Goal: Transaction & Acquisition: Purchase product/service

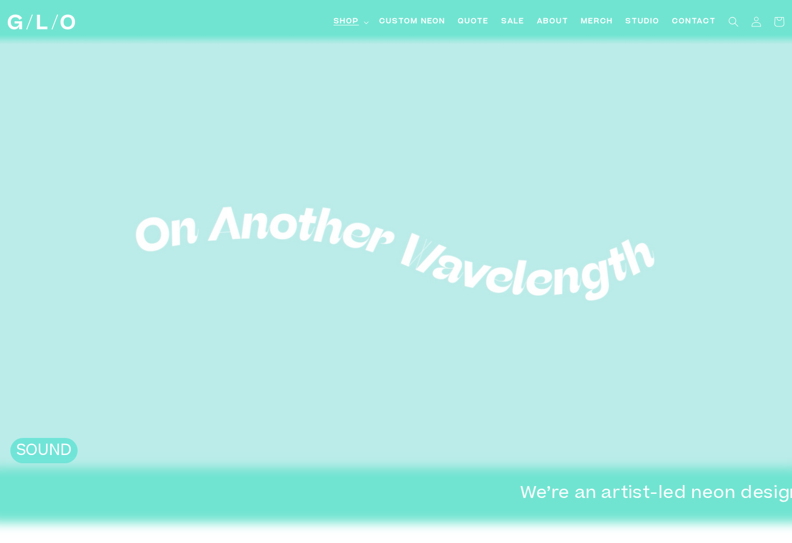
click at [350, 18] on span "Shop" at bounding box center [346, 22] width 25 height 11
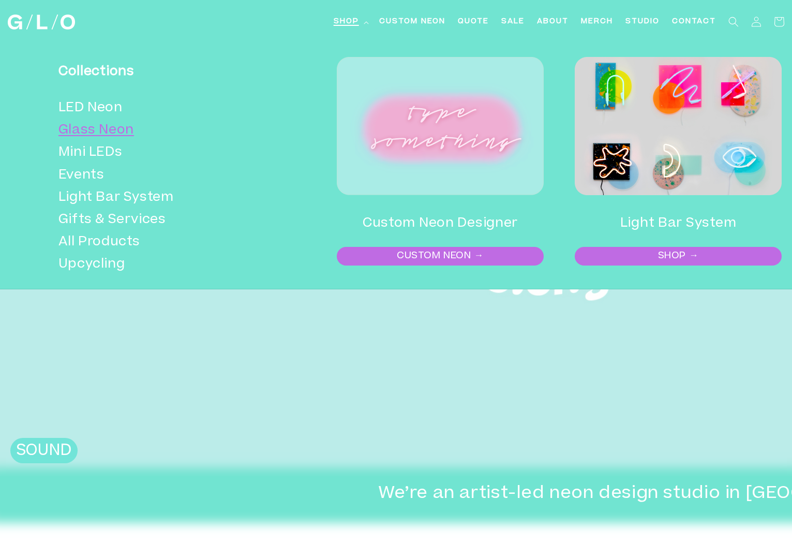
click at [96, 134] on link "Glass Neon" at bounding box center [163, 131] width 210 height 22
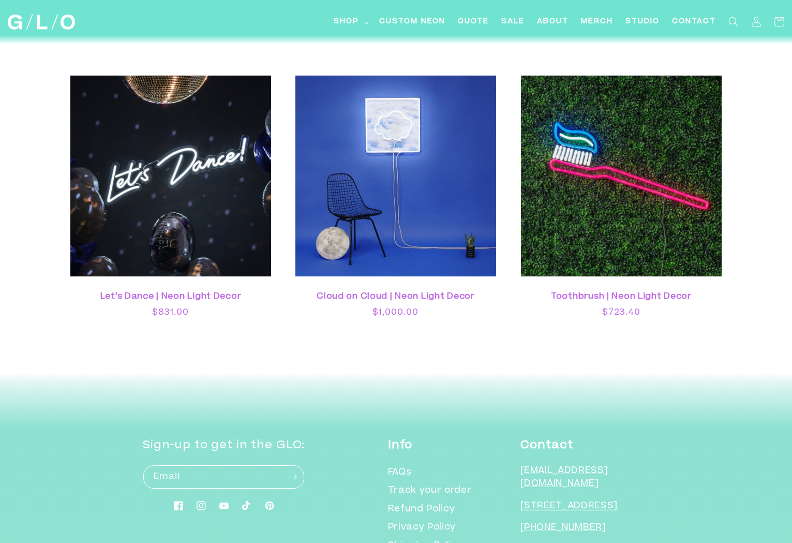
scroll to position [2705, 0]
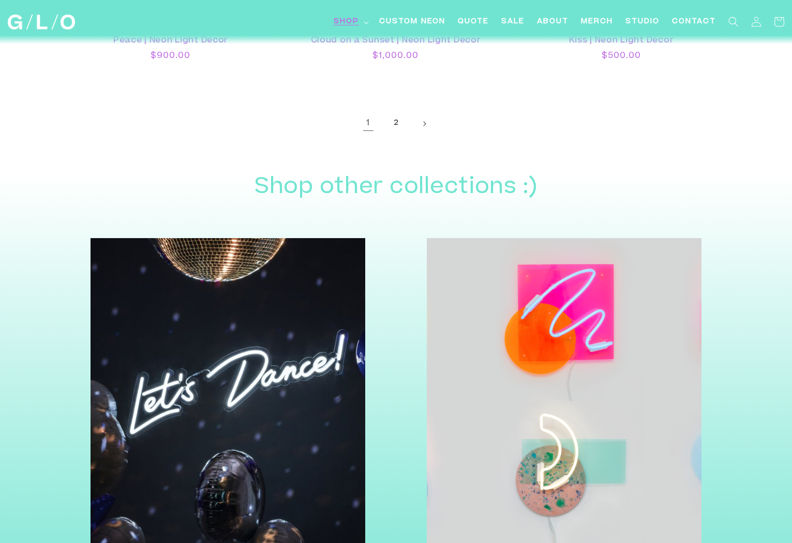
scroll to position [2616, 0]
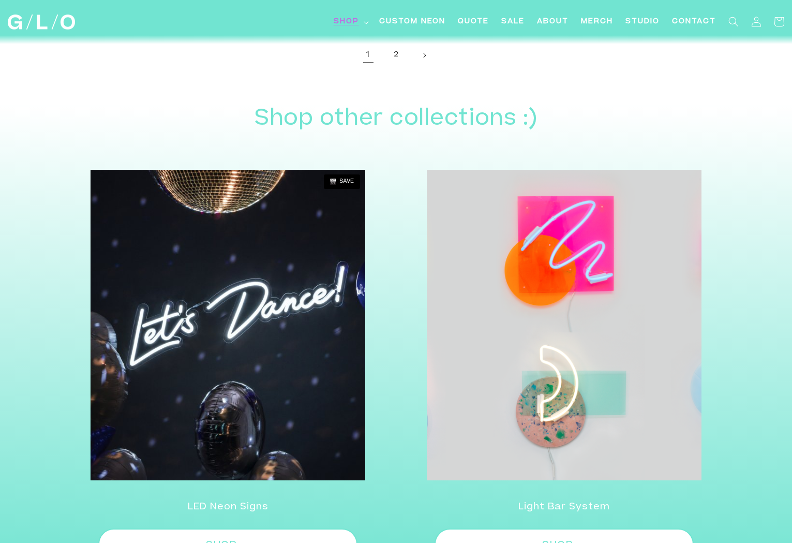
click at [259, 359] on img at bounding box center [228, 325] width 275 height 310
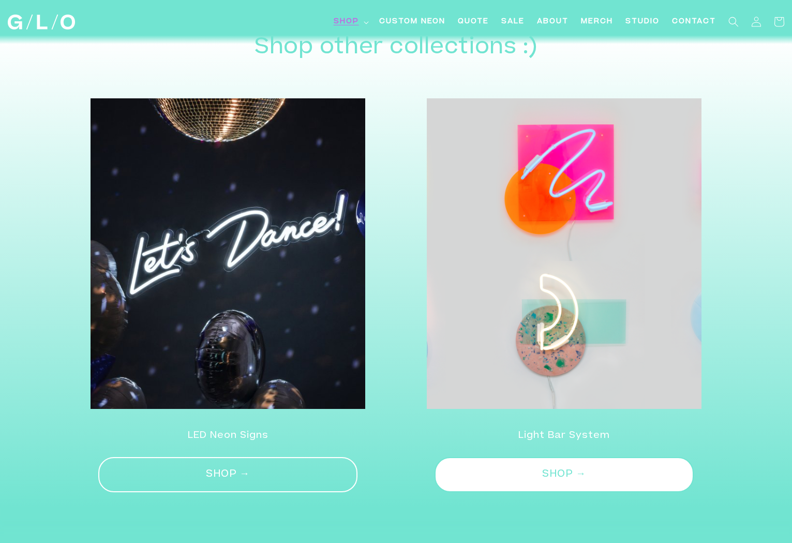
click at [223, 472] on link "SHOP →" at bounding box center [228, 475] width 260 height 36
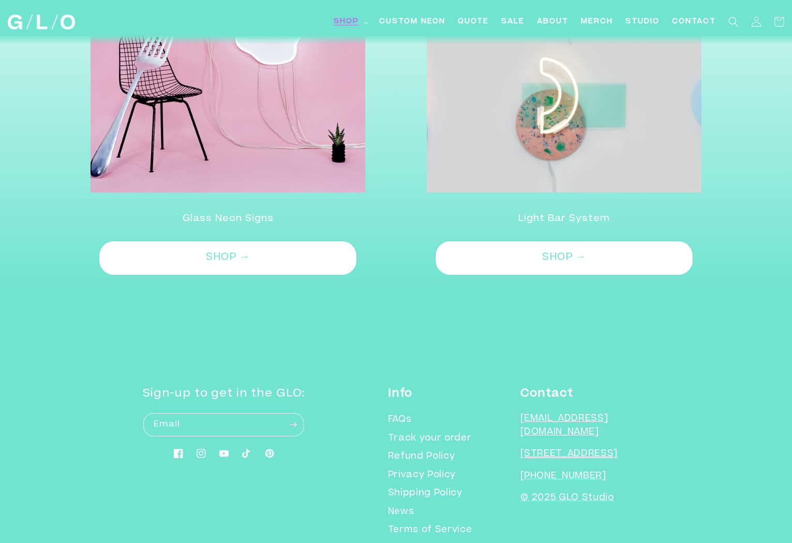
scroll to position [3022, 0]
